Goal: Task Accomplishment & Management: Manage account settings

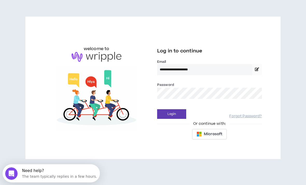
click at [171, 114] on button "Login" at bounding box center [171, 114] width 29 height 10
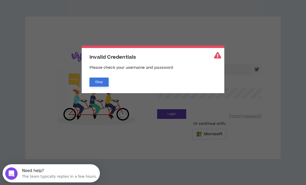
click at [101, 84] on button "Okay" at bounding box center [98, 81] width 19 height 9
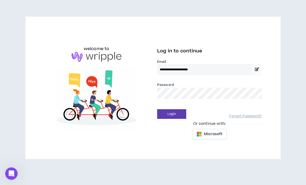
click at [171, 114] on button "Login" at bounding box center [171, 114] width 29 height 10
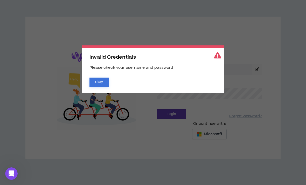
click at [101, 79] on button "Okay" at bounding box center [98, 81] width 19 height 9
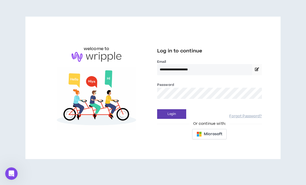
click at [171, 114] on button "Login" at bounding box center [171, 114] width 29 height 10
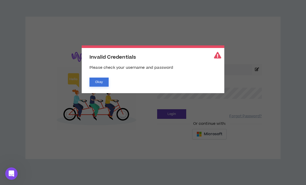
click at [102, 80] on button "Okay" at bounding box center [98, 81] width 19 height 9
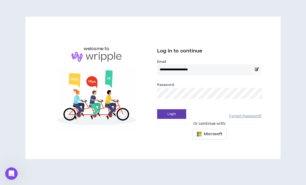
click at [255, 117] on link "Forgot Password?" at bounding box center [245, 116] width 32 height 5
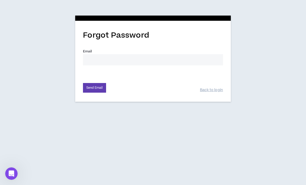
click at [208, 55] on input "Email *" at bounding box center [153, 59] width 140 height 11
type input "[EMAIL_ADDRESS][DOMAIN_NAME]"
click at [100, 90] on button "Send Email" at bounding box center [94, 88] width 23 height 10
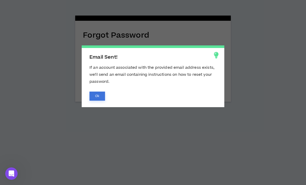
click at [98, 94] on button "Ok" at bounding box center [97, 95] width 16 height 9
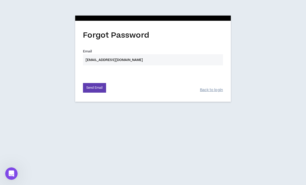
click at [214, 91] on link "Back to login" at bounding box center [211, 90] width 23 height 5
